Goal: Task Accomplishment & Management: Complete application form

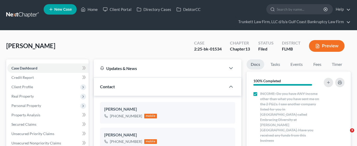
select select "0"
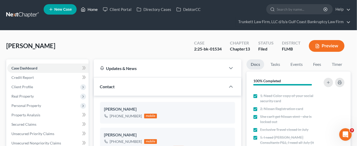
click at [94, 9] on link "Home" at bounding box center [89, 9] width 22 height 9
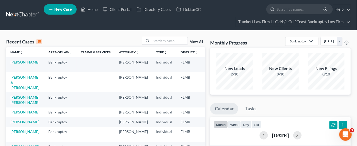
click at [15, 101] on link "[PERSON_NAME] [PERSON_NAME]" at bounding box center [24, 100] width 29 height 10
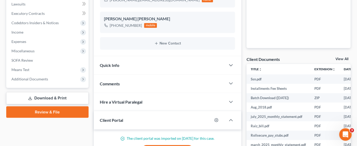
scroll to position [156, 0]
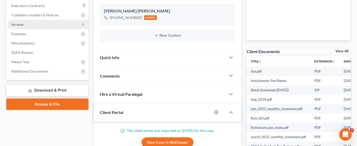
click at [26, 25] on span "Income" at bounding box center [47, 24] width 81 height 9
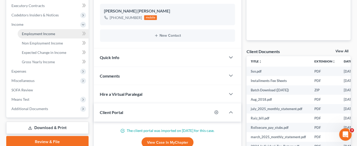
click at [53, 33] on span "Employment Income" at bounding box center [38, 33] width 33 height 4
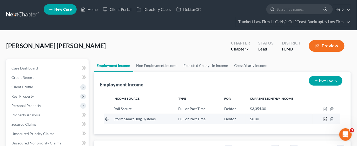
click at [325, 120] on icon "button" at bounding box center [325, 119] width 4 height 4
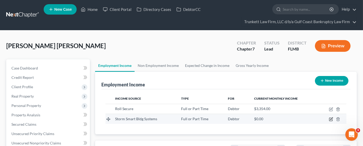
select select "0"
select select "9"
select select "3"
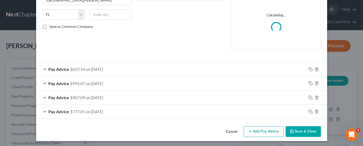
scroll to position [99, 0]
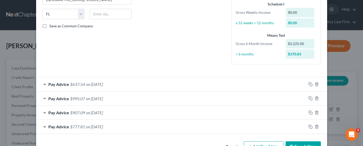
click at [182, 128] on div "Pay Advice $777.81 on [DATE]" at bounding box center [171, 127] width 270 height 14
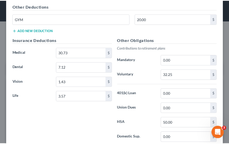
scroll to position [389, 0]
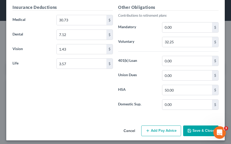
click at [147, 126] on button "Add Pay Advice" at bounding box center [161, 130] width 40 height 11
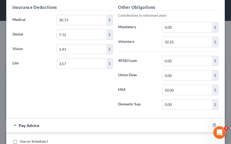
click at [46, 74] on div "Insurance Deductions Medical 30.73 $ Dental 7.12 $ Vision 1.43 $ Life 3.57 $" at bounding box center [63, 58] width 106 height 109
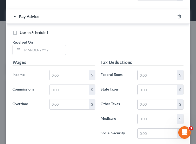
scroll to position [598, 0]
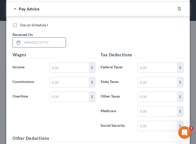
click at [37, 40] on input "text" at bounding box center [43, 42] width 43 height 10
type input "[DATE]"
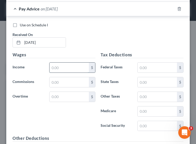
click at [68, 62] on input "text" at bounding box center [68, 67] width 39 height 10
type input "1,000.00"
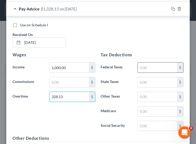
type input "328.13"
click at [137, 62] on input "text" at bounding box center [156, 67] width 39 height 10
type input "105.57"
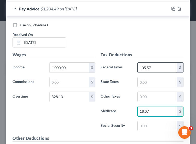
type input "18.07"
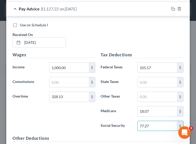
type input "77.27"
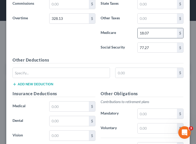
scroll to position [715, 0]
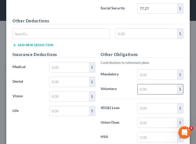
click at [144, 86] on input "text" at bounding box center [156, 89] width 39 height 10
type input "39.84"
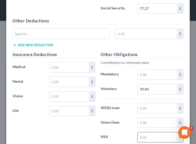
click at [152, 132] on input "text" at bounding box center [156, 137] width 39 height 10
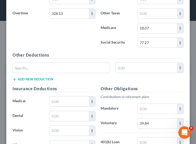
scroll to position [720, 0]
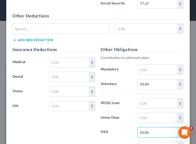
type input "50.00"
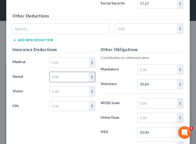
click at [64, 72] on input "text" at bounding box center [68, 77] width 39 height 10
type input "7.12"
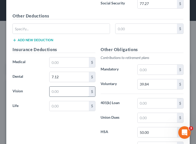
click at [64, 86] on input "text" at bounding box center [68, 91] width 39 height 10
type input "1.43"
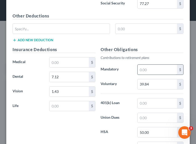
click at [140, 64] on input "text" at bounding box center [156, 69] width 39 height 10
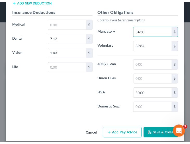
scroll to position [759, 0]
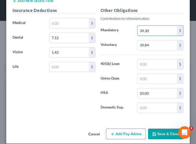
type input "34.30"
click at [162, 128] on button "Save & Close" at bounding box center [165, 133] width 35 height 11
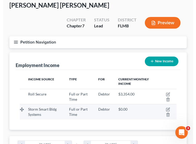
scroll to position [39, 0]
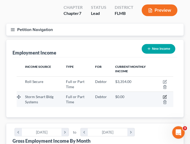
click at [165, 95] on icon "button" at bounding box center [164, 97] width 4 height 4
select select "0"
select select "9"
select select "3"
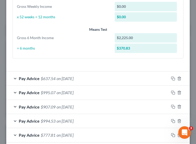
scroll to position [232, 0]
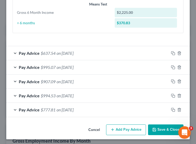
click at [119, 128] on button "Add Pay Advice" at bounding box center [126, 129] width 40 height 11
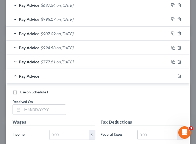
scroll to position [349, 0]
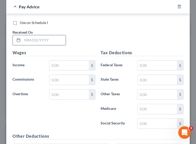
click at [45, 36] on input "text" at bounding box center [43, 40] width 43 height 10
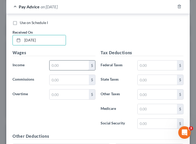
type input "[DATE]"
click at [71, 63] on input "text" at bounding box center [68, 65] width 39 height 10
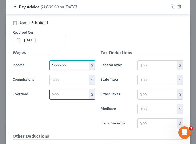
type input "1,000.00"
click at [70, 93] on input "text" at bounding box center [68, 94] width 39 height 10
type input "1"
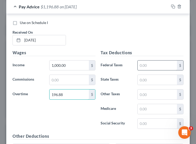
type input "196.88"
click at [145, 66] on input "text" at bounding box center [156, 65] width 39 height 10
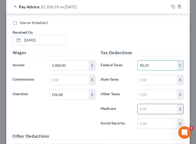
type input "90.29"
click at [142, 106] on input "text" at bounding box center [156, 109] width 39 height 10
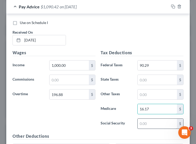
type input "16.17"
click at [143, 121] on input "text" at bounding box center [156, 123] width 39 height 10
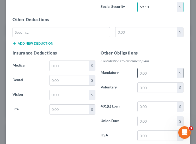
scroll to position [466, 0]
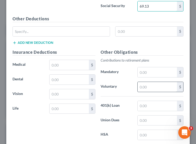
type input "69.13"
click at [145, 86] on input "text" at bounding box center [156, 87] width 39 height 10
click at [142, 87] on input "text" at bounding box center [156, 87] width 39 height 10
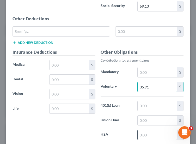
type input "35.91"
click at [148, 129] on input "text" at bounding box center [156, 134] width 39 height 10
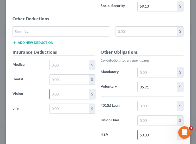
type input "50.00"
click at [59, 92] on input "text" at bounding box center [68, 94] width 39 height 10
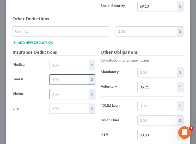
click at [55, 75] on input "text" at bounding box center [68, 79] width 39 height 10
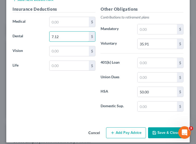
scroll to position [510, 0]
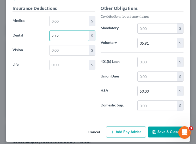
type input "7.12"
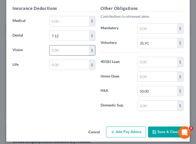
click at [60, 46] on input "text" at bounding box center [68, 50] width 39 height 10
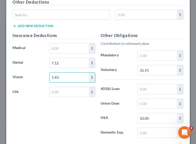
scroll to position [471, 0]
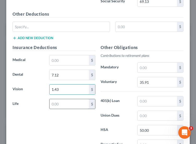
type input "1.43"
click at [62, 102] on input "text" at bounding box center [68, 104] width 39 height 10
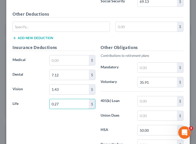
type input "0.27"
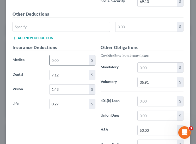
click at [50, 56] on input "text" at bounding box center [68, 60] width 39 height 10
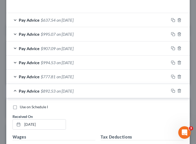
scroll to position [276, 0]
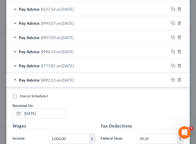
type input "34.03"
click at [79, 102] on div "Use on Schedule I Received On * [DATE]" at bounding box center [98, 107] width 176 height 29
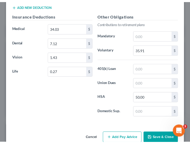
scroll to position [510, 0]
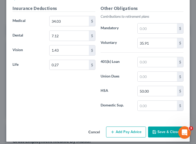
click at [164, 126] on button "Save & Close" at bounding box center [165, 131] width 35 height 11
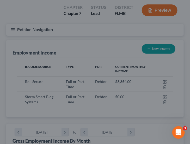
scroll to position [259903, 259815]
